Goal: Task Accomplishment & Management: Manage account settings

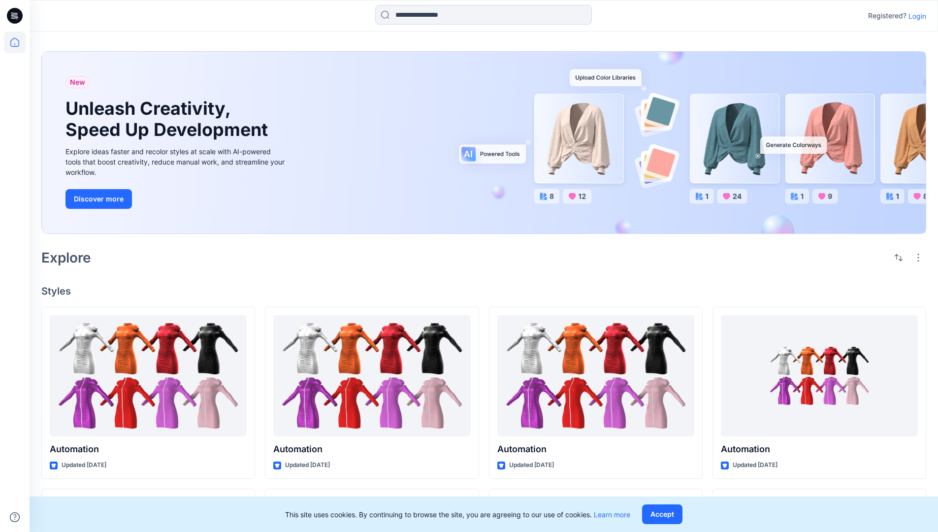
click at [915, 16] on p "Login" at bounding box center [917, 16] width 18 height 10
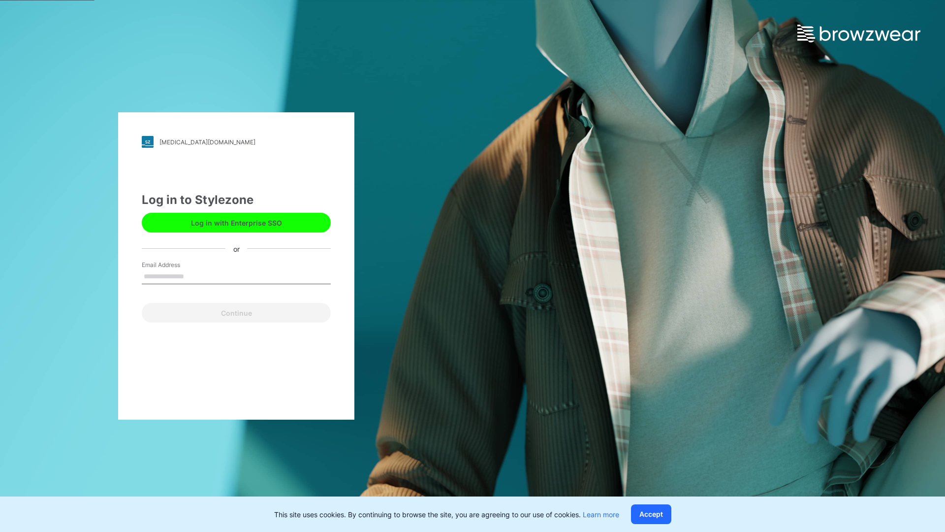
click at [194, 276] on input "Email Address" at bounding box center [236, 276] width 189 height 15
type input "**********"
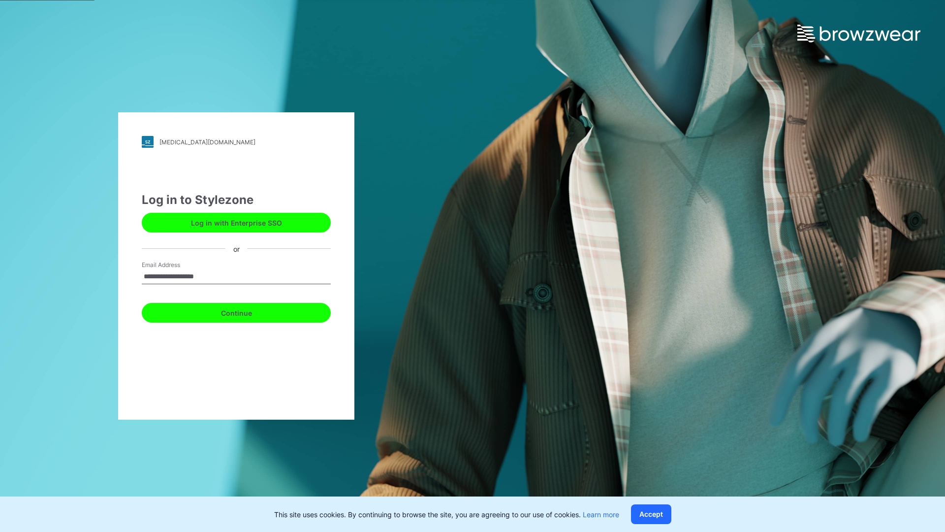
click at [247, 311] on button "Continue" at bounding box center [236, 313] width 189 height 20
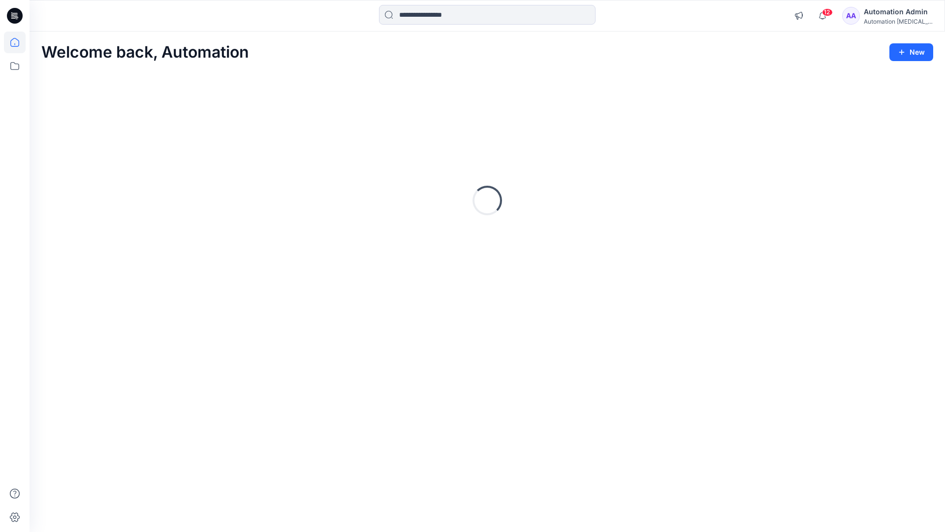
click at [19, 42] on icon at bounding box center [14, 42] width 9 height 9
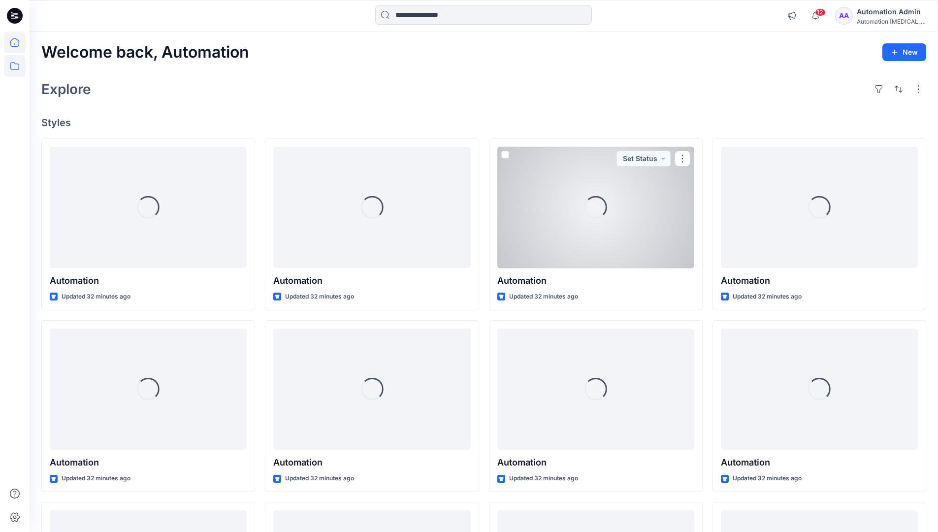
click at [16, 66] on icon at bounding box center [15, 66] width 22 height 22
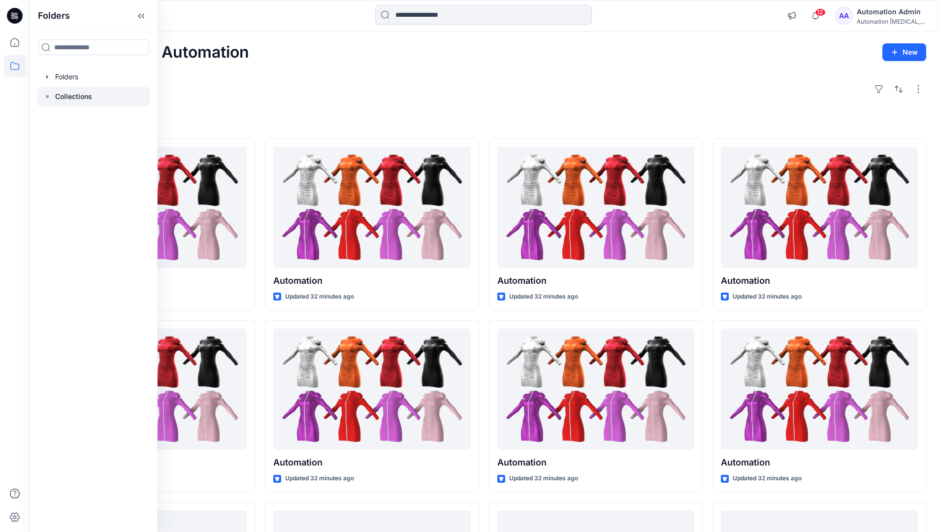
click at [73, 95] on p "Collections" at bounding box center [73, 97] width 37 height 12
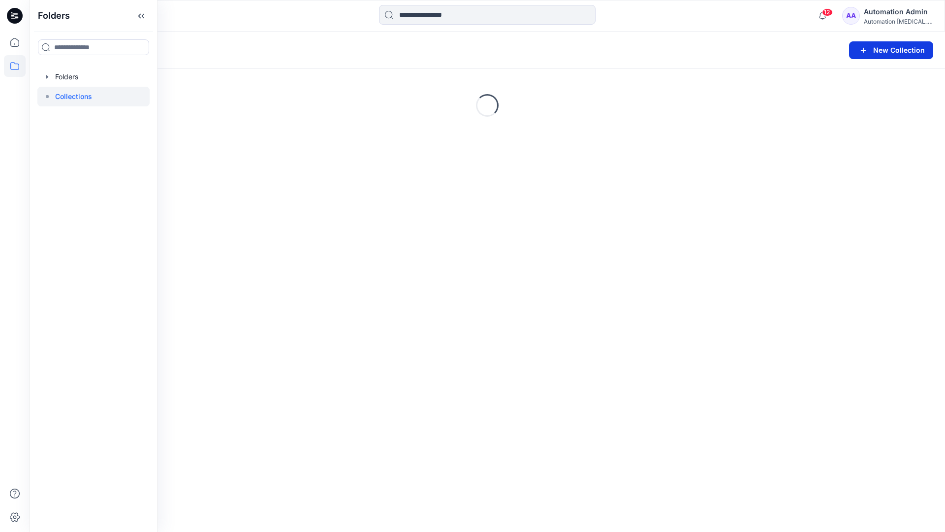
click at [878, 51] on button "New Collection" at bounding box center [891, 50] width 84 height 18
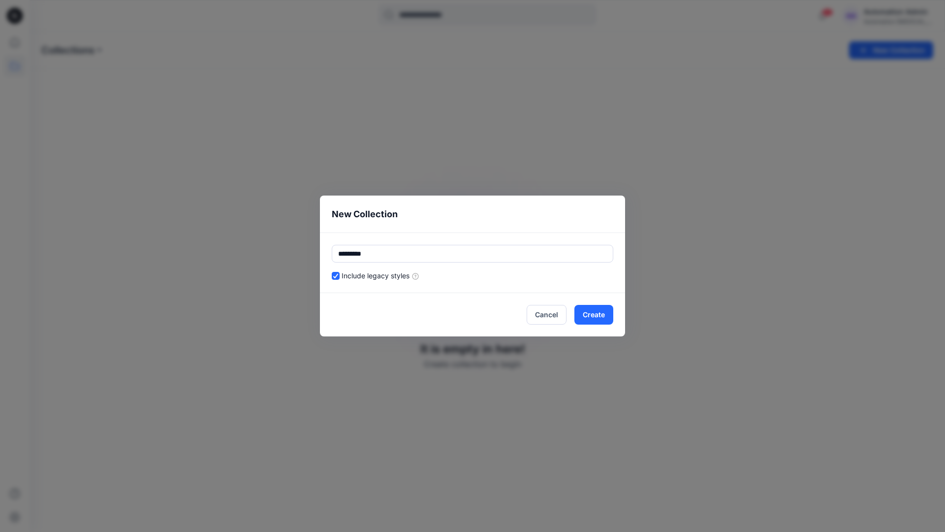
type input "*********"
click at [504, 273] on div "Include legacy styles" at bounding box center [473, 275] width 282 height 10
click at [550, 313] on button "Cancel" at bounding box center [547, 315] width 40 height 20
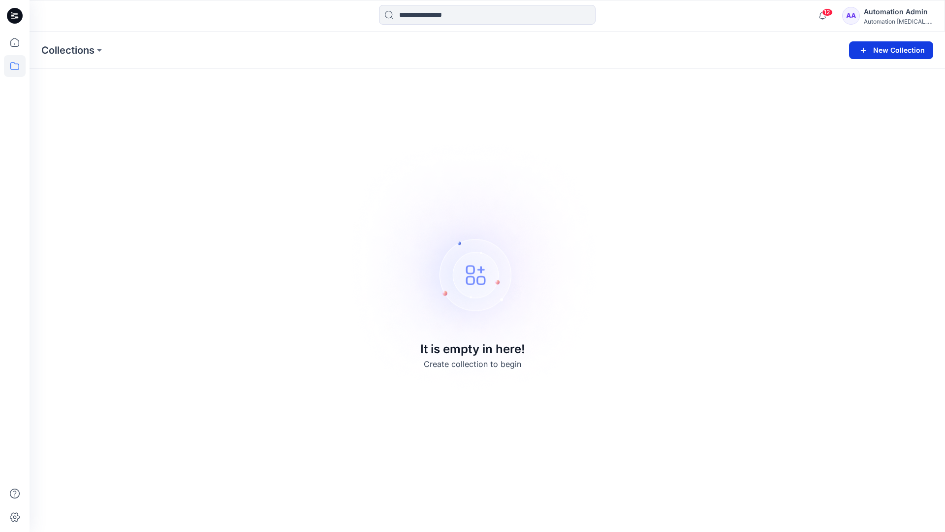
click at [897, 49] on button "New Collection" at bounding box center [891, 50] width 84 height 18
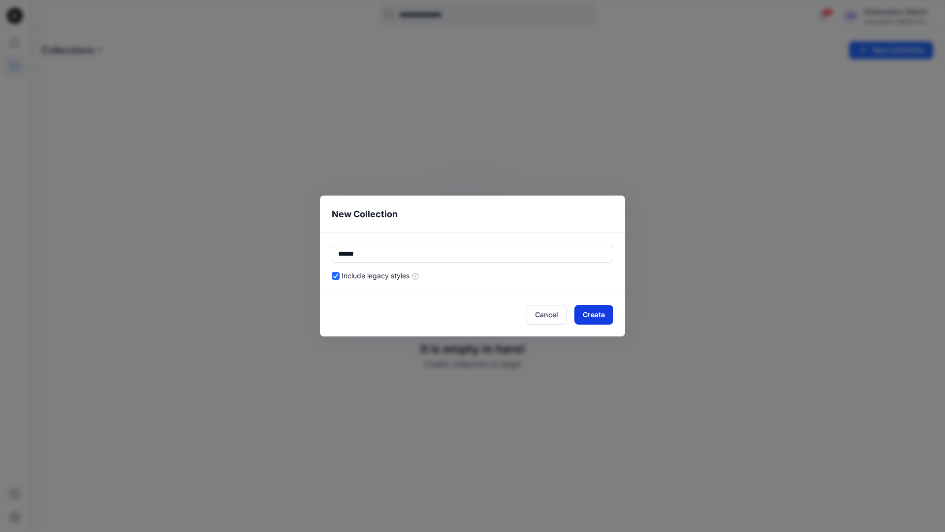
type input "******"
click at [604, 313] on button "Create" at bounding box center [594, 315] width 39 height 20
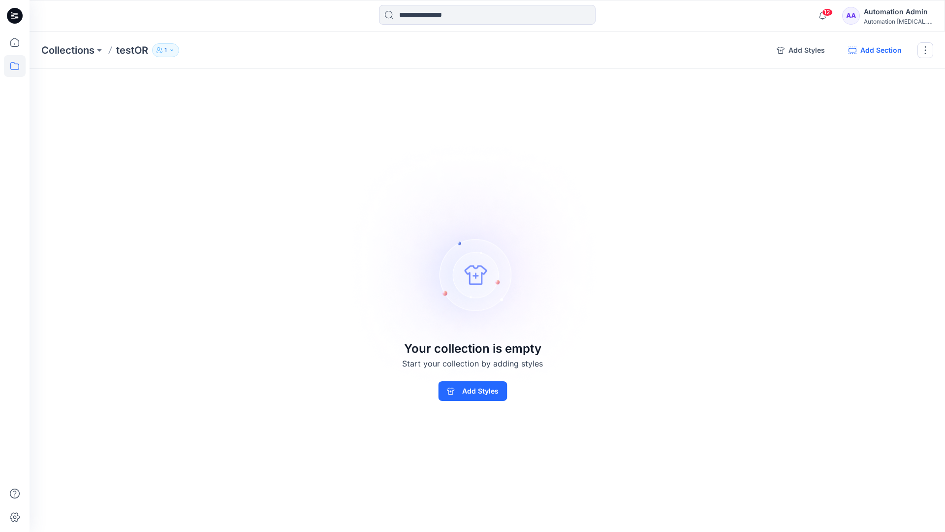
click at [879, 51] on button "Add Section" at bounding box center [875, 50] width 69 height 16
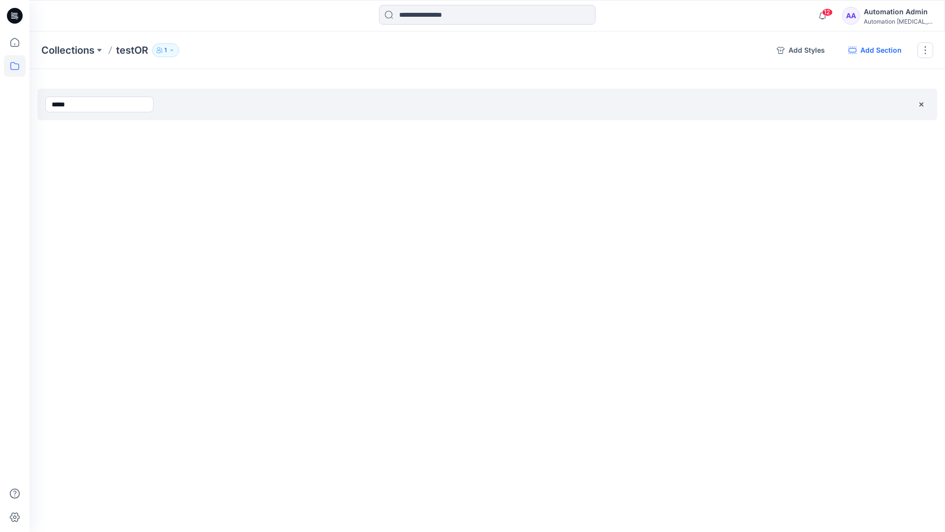
type input "*****"
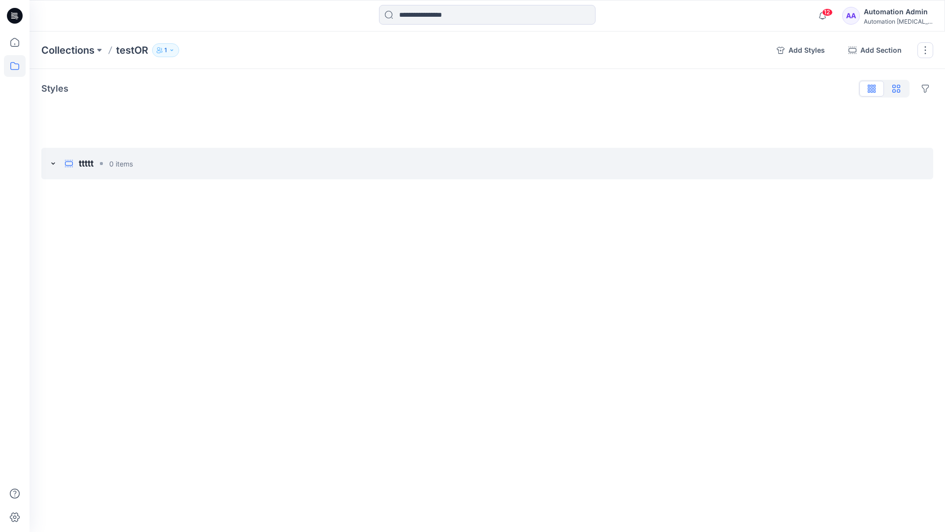
click at [897, 90] on icon "button" at bounding box center [897, 89] width 8 height 8
click at [872, 90] on icon "button" at bounding box center [872, 87] width 2 height 5
click at [924, 51] on button "button" at bounding box center [926, 50] width 16 height 16
click at [874, 90] on button "Clone Collection" at bounding box center [878, 95] width 106 height 18
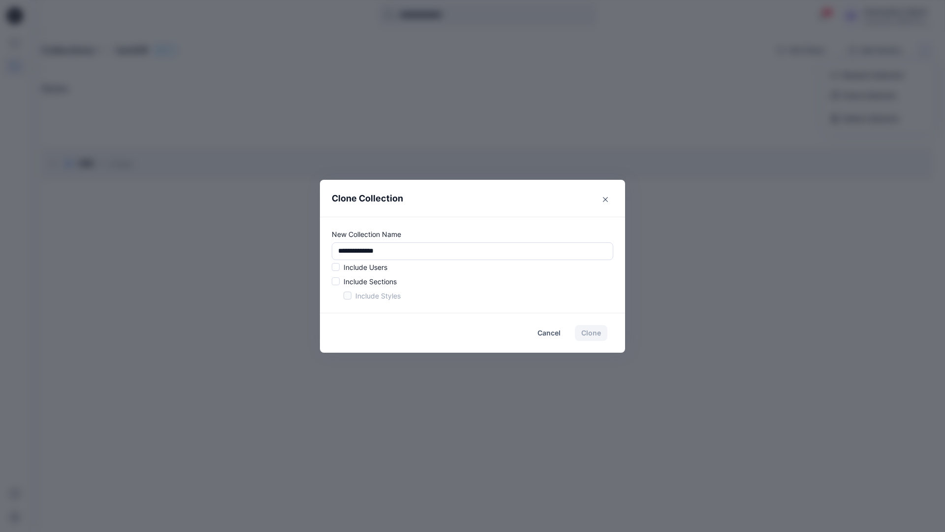
click at [364, 264] on p "Include Users" at bounding box center [366, 267] width 44 height 10
click at [338, 269] on span at bounding box center [336, 267] width 8 height 8
click at [338, 282] on span at bounding box center [336, 281] width 8 height 8
click at [346, 296] on span at bounding box center [348, 296] width 8 height 8
click at [594, 335] on button "Clone" at bounding box center [591, 333] width 32 height 16
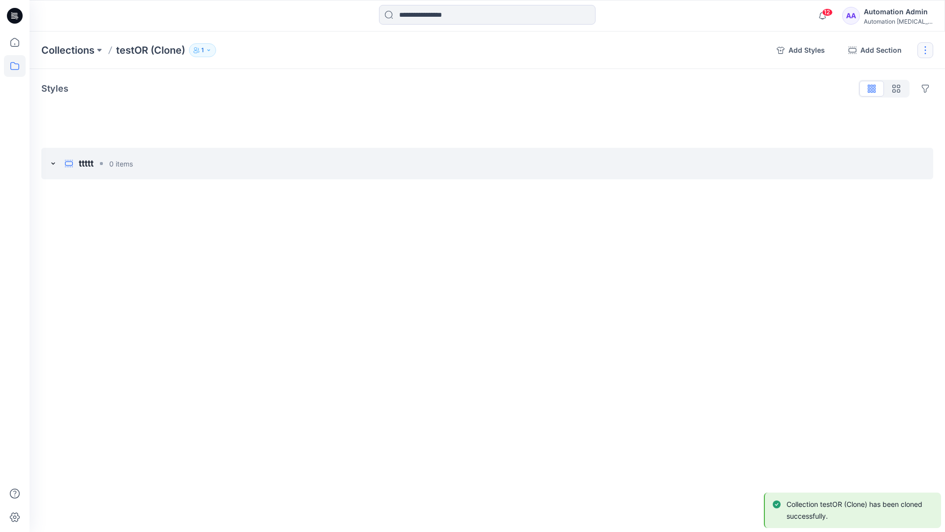
click at [929, 49] on button "button" at bounding box center [926, 50] width 16 height 16
click at [879, 119] on button "Delete Collection" at bounding box center [878, 118] width 106 height 18
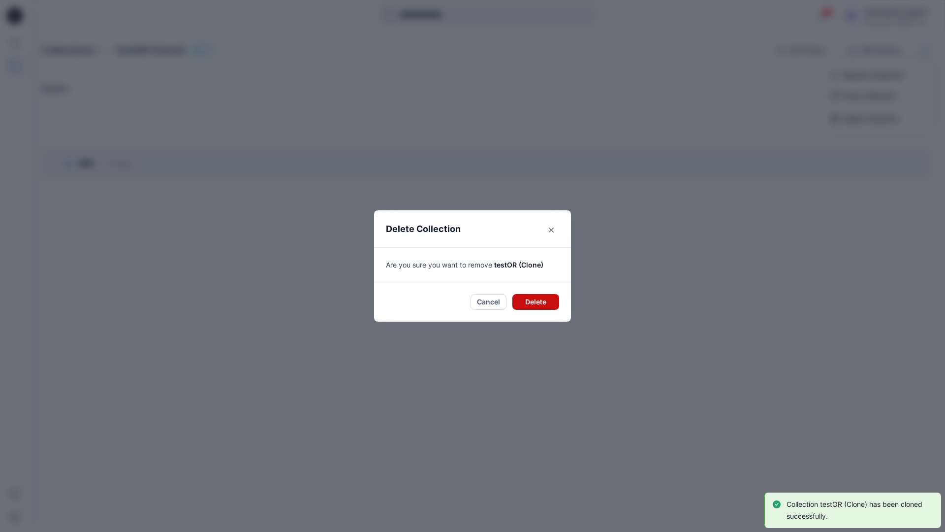
click at [530, 299] on button "Delete" at bounding box center [536, 302] width 47 height 16
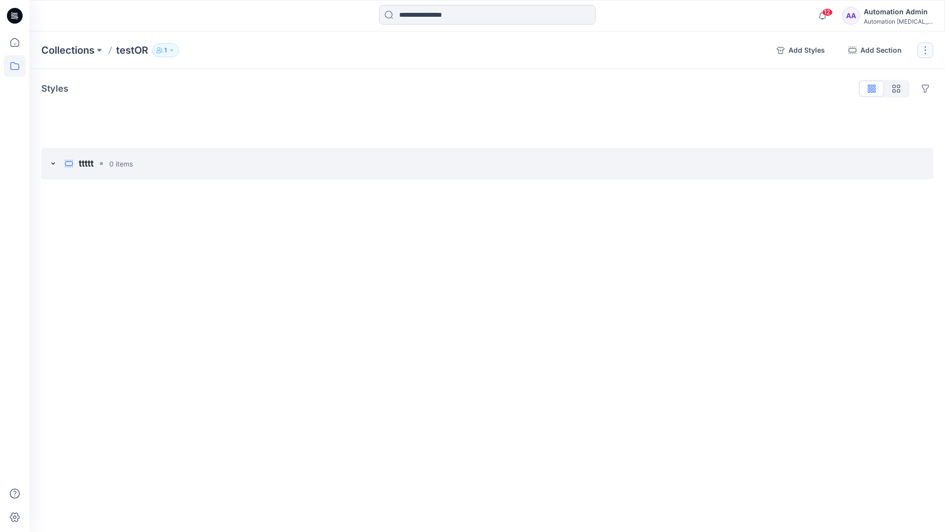
click at [924, 50] on button "button" at bounding box center [926, 50] width 16 height 16
click at [858, 122] on button "Delete Collection" at bounding box center [878, 118] width 106 height 18
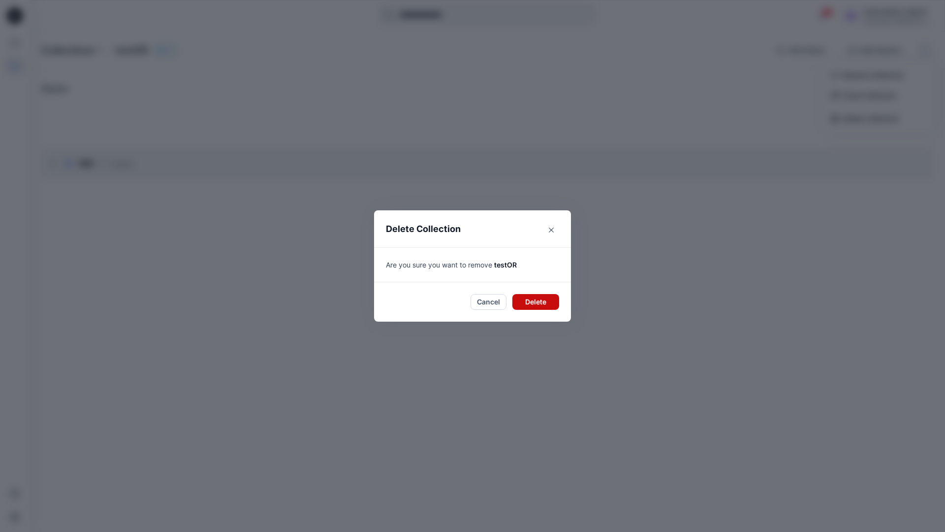
click at [539, 304] on button "Delete" at bounding box center [536, 302] width 47 height 16
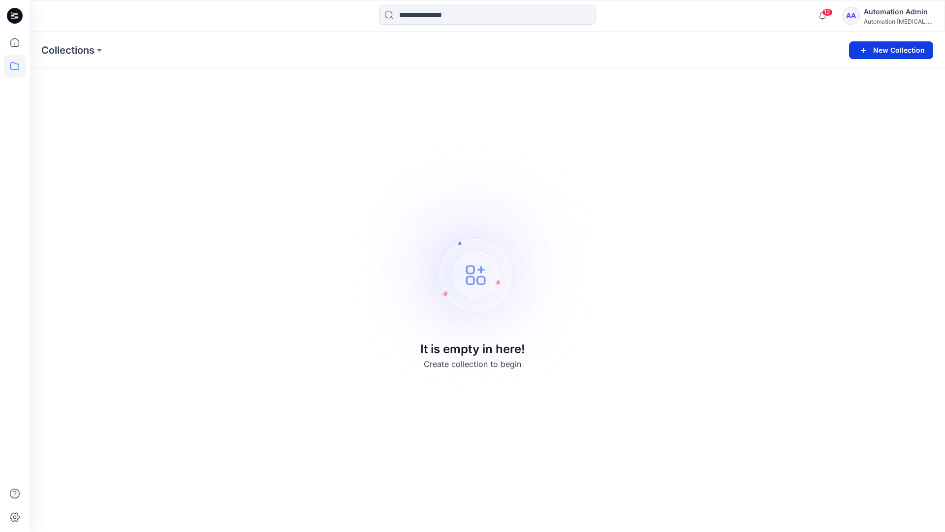
click at [900, 53] on button "New Collection" at bounding box center [891, 50] width 84 height 18
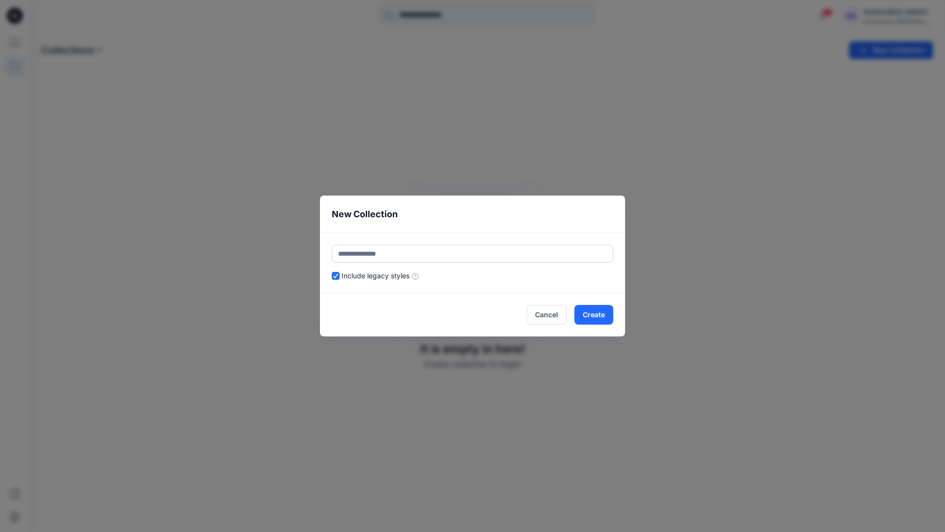
click at [441, 253] on input "text" at bounding box center [473, 254] width 282 height 18
type input "******"
click at [524, 220] on header "New Collection" at bounding box center [472, 213] width 305 height 37
click at [604, 318] on button "Create" at bounding box center [594, 315] width 39 height 20
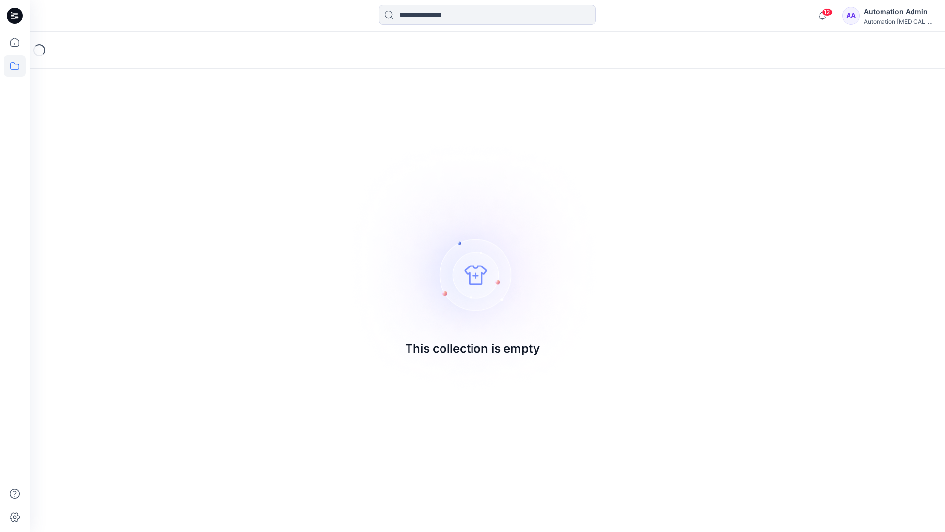
drag, startPoint x: 604, startPoint y: 318, endPoint x: 416, endPoint y: 269, distance: 194.3
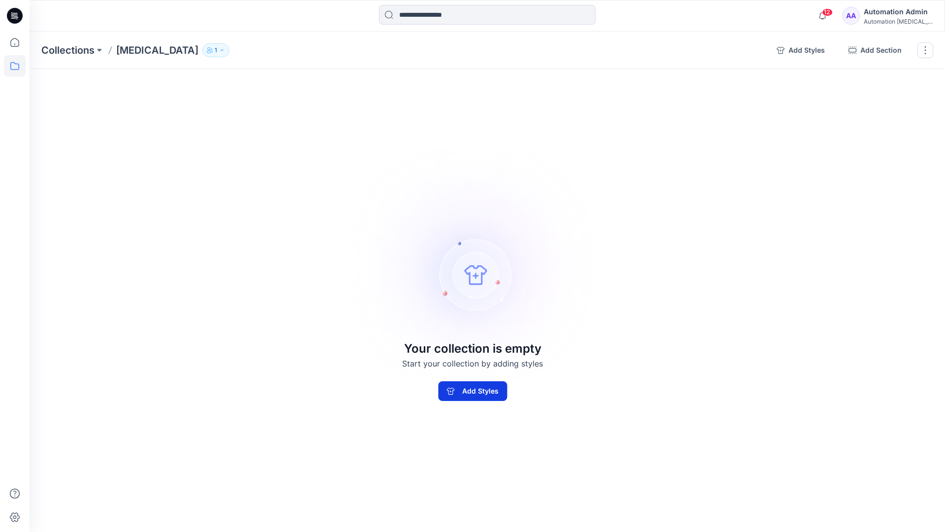
click at [453, 396] on button "Add Styles" at bounding box center [472, 391] width 69 height 20
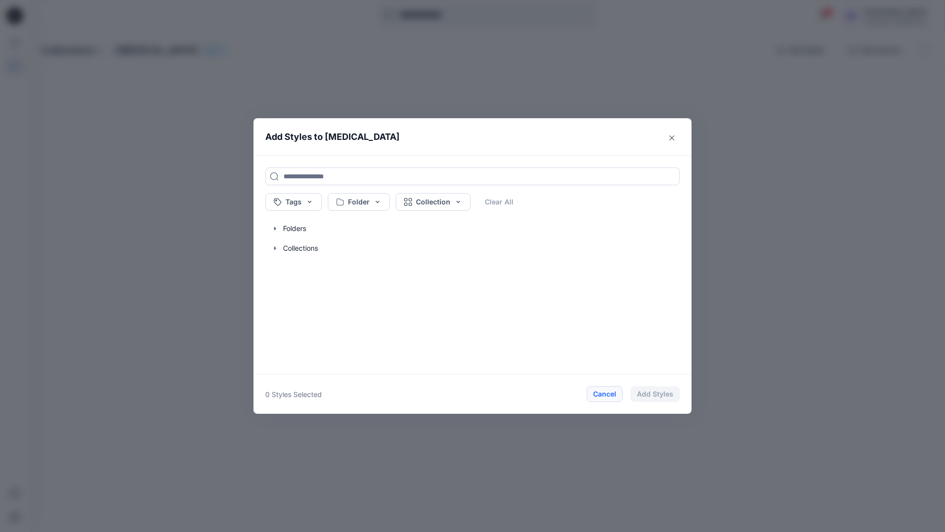
click at [604, 394] on button "Cancel" at bounding box center [605, 394] width 36 height 16
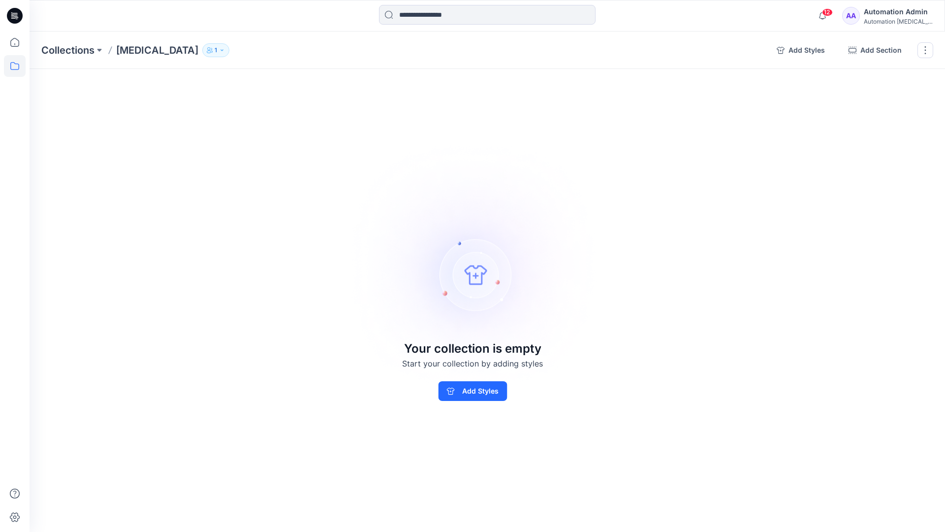
click at [913, 11] on div "Automation Admin" at bounding box center [898, 12] width 69 height 12
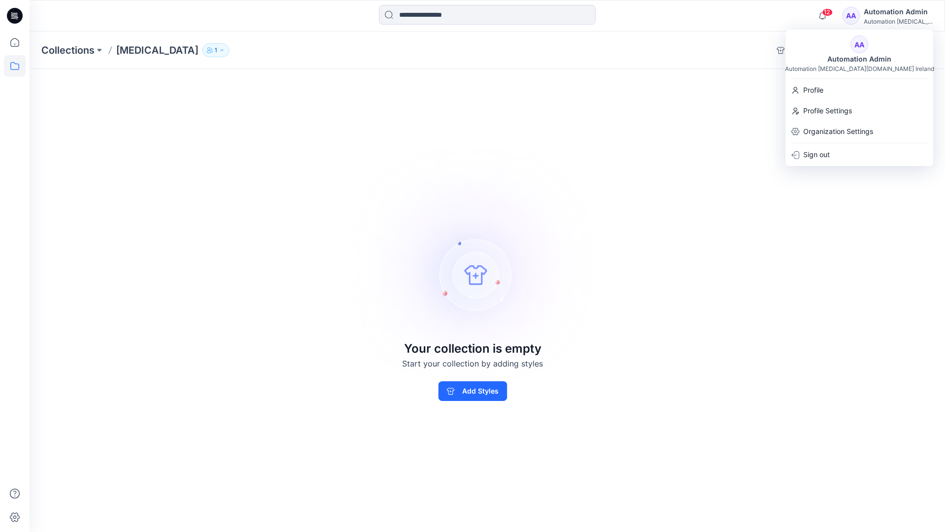
click at [697, 98] on div "Collections Testim 1 Add Styles Add Section Rename Collection Clone Collection …" at bounding box center [488, 282] width 916 height 500
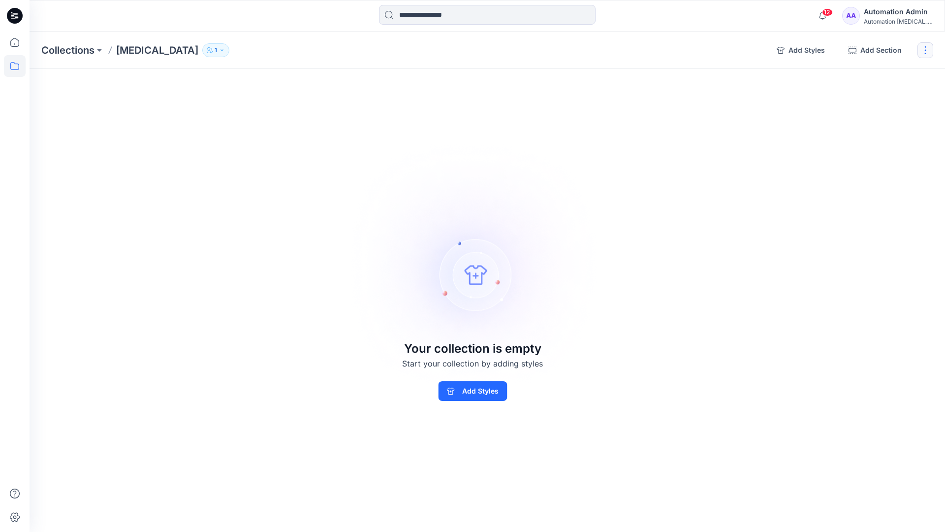
click at [924, 53] on button "button" at bounding box center [926, 50] width 16 height 16
click at [869, 117] on button "Delete Collection" at bounding box center [878, 118] width 106 height 18
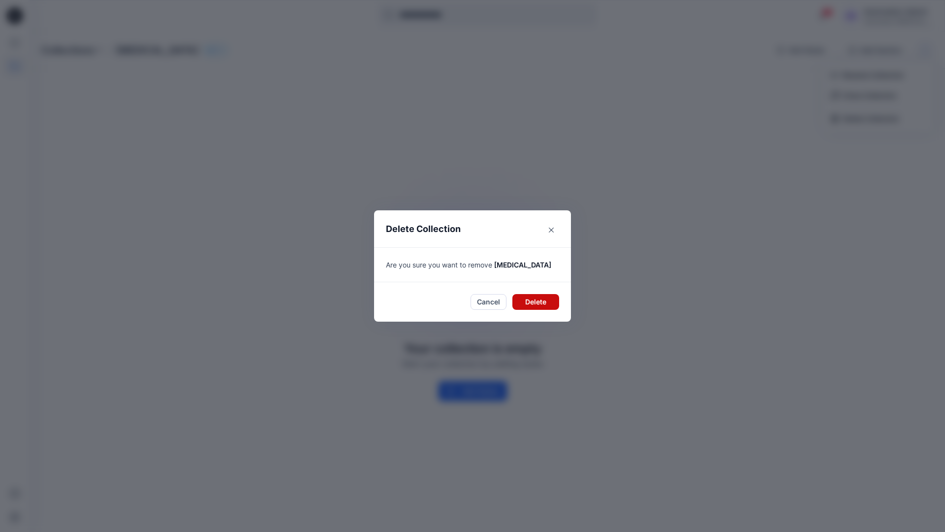
click at [529, 302] on button "Delete" at bounding box center [536, 302] width 47 height 16
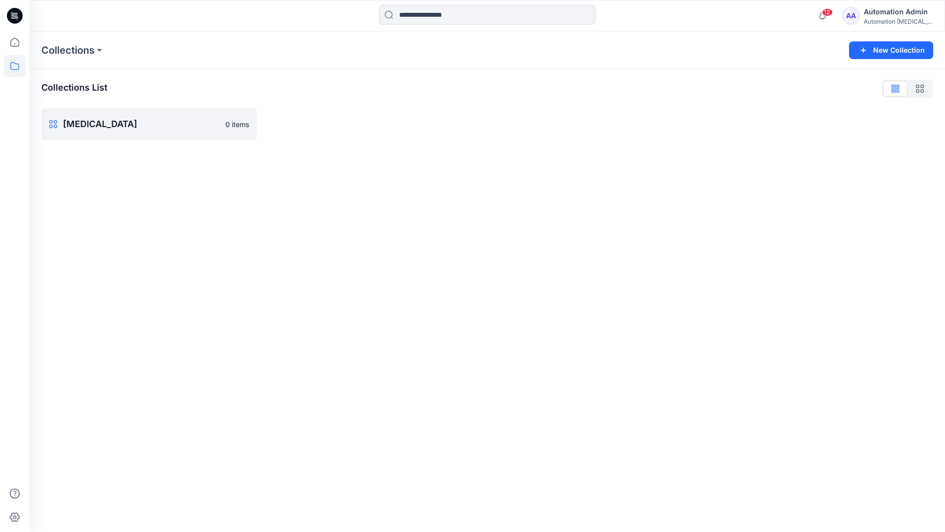
click at [881, 16] on div "Automation Admin" at bounding box center [898, 12] width 69 height 12
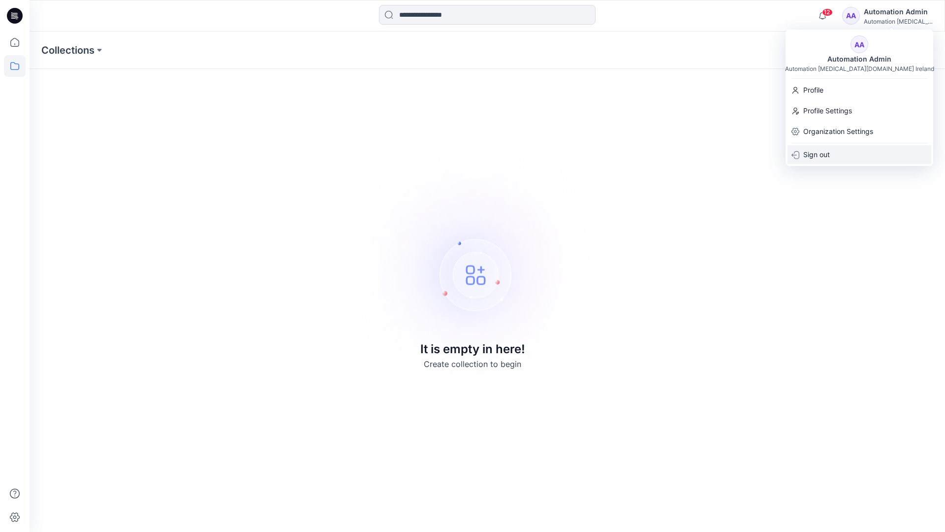
click at [830, 151] on p "Sign out" at bounding box center [817, 154] width 27 height 19
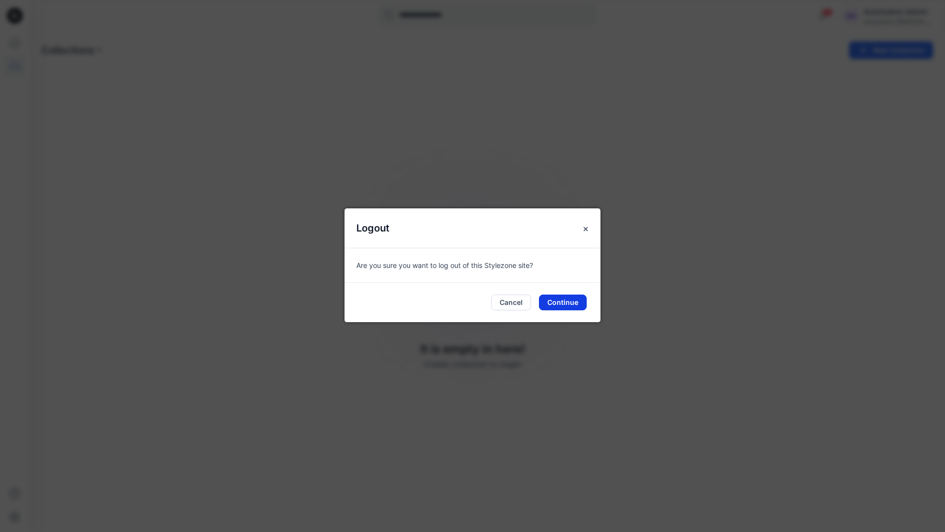
click at [563, 302] on button "Continue" at bounding box center [563, 302] width 48 height 16
